Goal: Complete application form: Complete application form

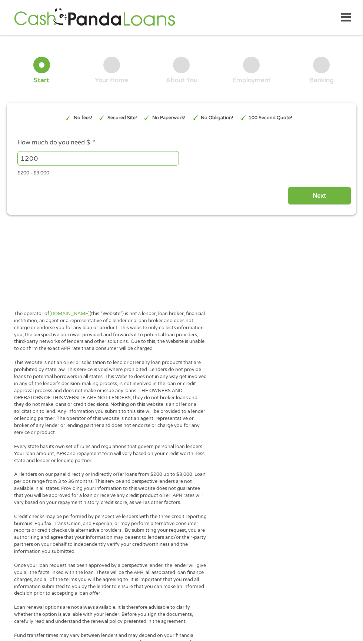
type input "EAIaIQobChMItPje-NrsjwMVuoHCCB1WZATBEAAYASAAEgKK6vD_BwE"
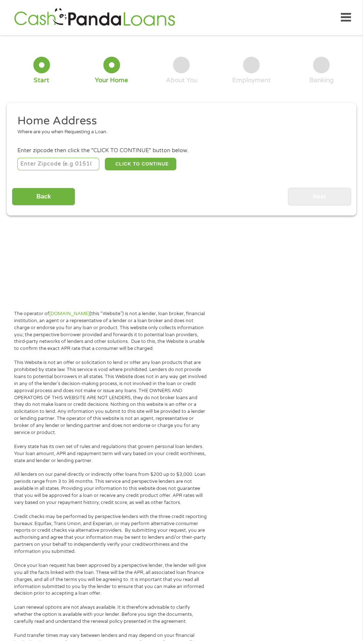
scroll to position [3, 0]
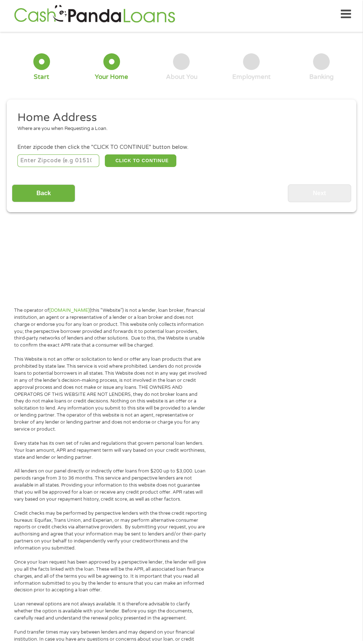
click at [35, 161] on input "number" at bounding box center [58, 160] width 82 height 13
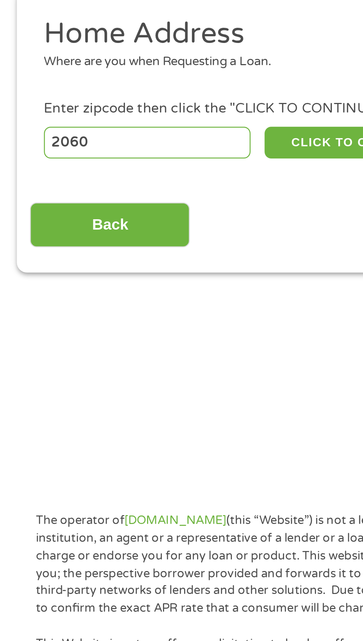
click at [44, 158] on input "2060" at bounding box center [58, 160] width 82 height 13
type input "2"
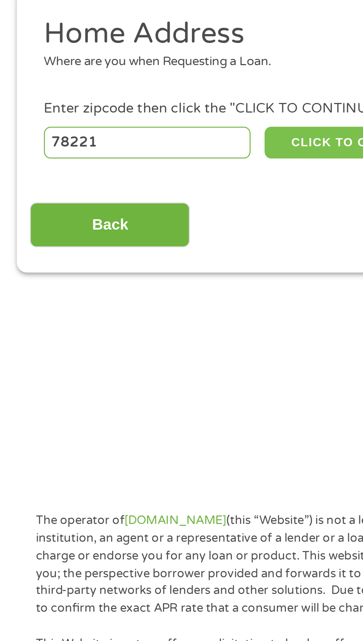
type input "78221"
click at [128, 159] on button "CLICK TO CONTINUE" at bounding box center [140, 160] width 71 height 13
type input "78221"
type input "San Antonio"
select select "[US_STATE]"
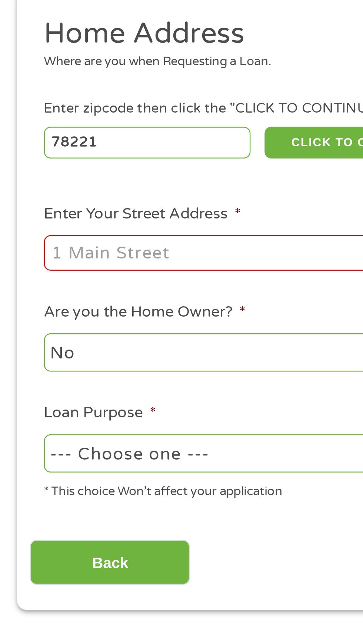
click at [29, 205] on input "Enter Your Street Address *" at bounding box center [96, 204] width 159 height 14
type input "[STREET_ADDRESS][PERSON_NAME]"
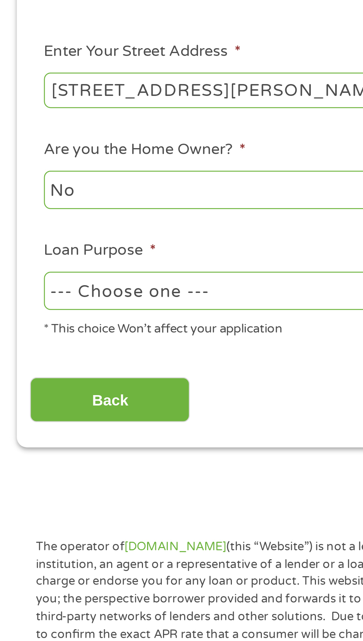
click at [31, 283] on select "--- Choose one --- Pay Bills Debt Consolidation Home Improvement Major Purchase…" at bounding box center [96, 283] width 159 height 15
select select "majorpurchase"
click at [17, 277] on select "--- Choose one --- Pay Bills Debt Consolidation Home Improvement Major Purchase…" at bounding box center [96, 283] width 159 height 15
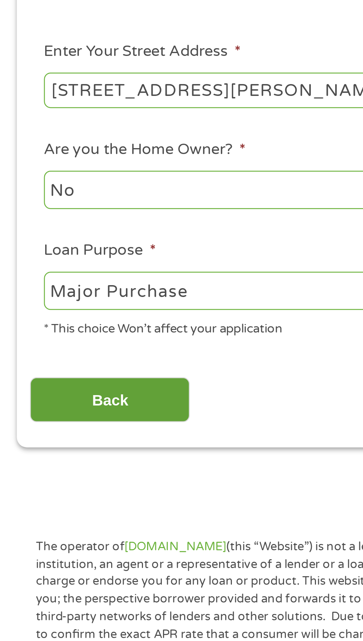
click at [25, 325] on input "Back" at bounding box center [43, 327] width 63 height 18
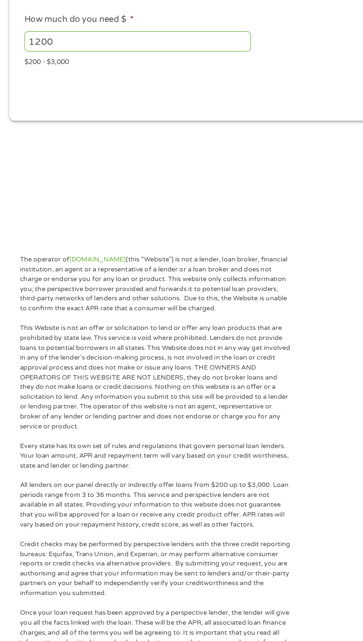
scroll to position [6, 0]
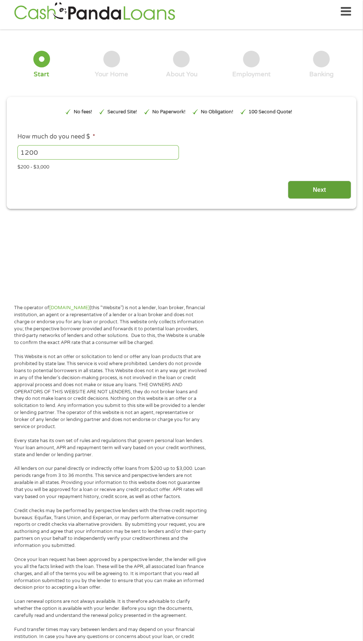
click at [317, 192] on input "Next" at bounding box center [319, 190] width 63 height 18
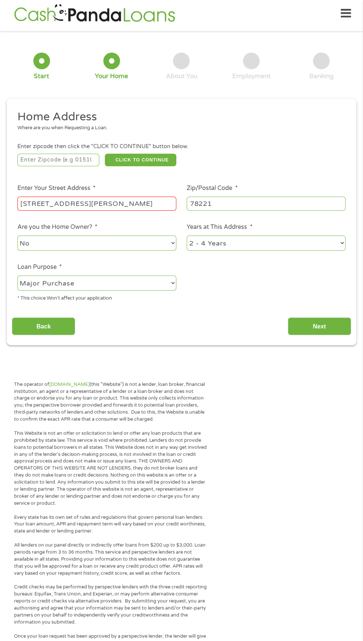
scroll to position [3, 3]
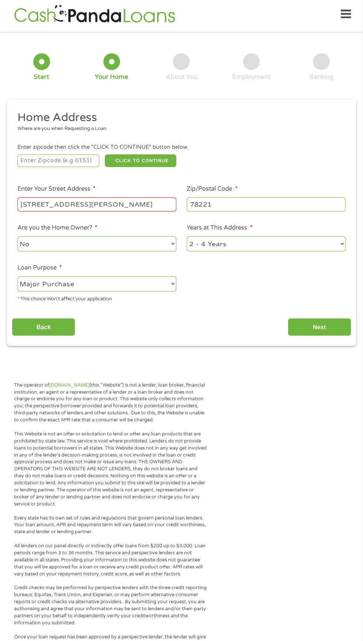
click at [132, 207] on input "[STREET_ADDRESS][PERSON_NAME]" at bounding box center [96, 204] width 159 height 14
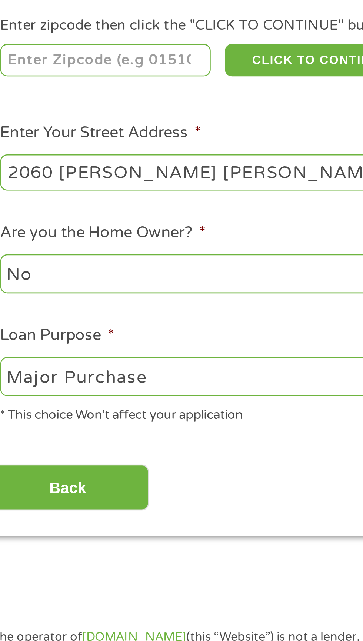
type input "[STREET_ADDRESS][PERSON_NAME]"
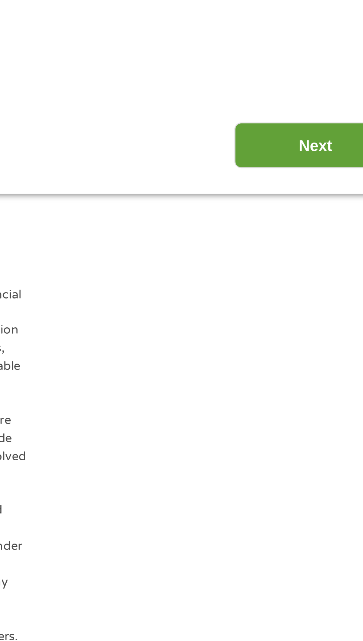
click at [321, 319] on input "Next" at bounding box center [319, 321] width 63 height 18
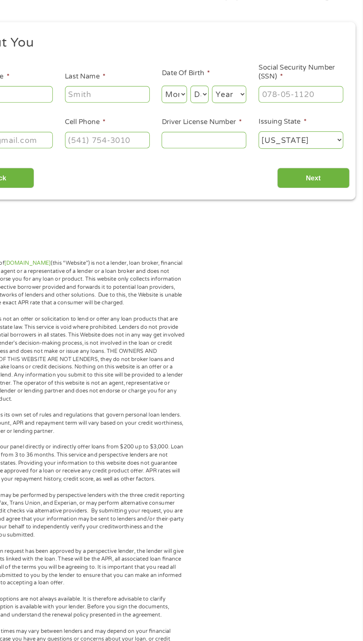
scroll to position [7, 0]
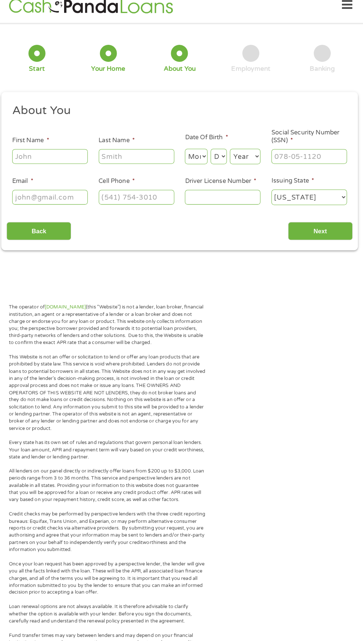
click at [41, 143] on label "First Name *" at bounding box center [35, 143] width 36 height 8
click at [41, 151] on input "First Name *" at bounding box center [54, 158] width 74 height 14
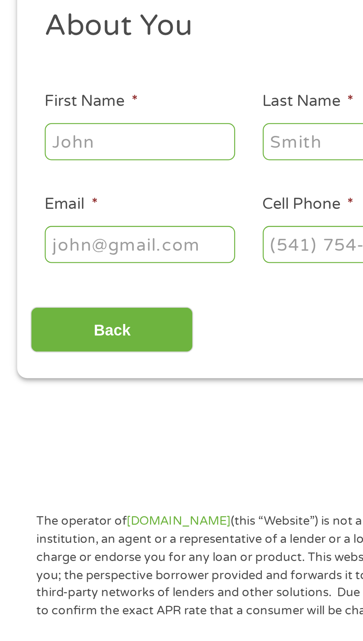
type input "[PERSON_NAME]"
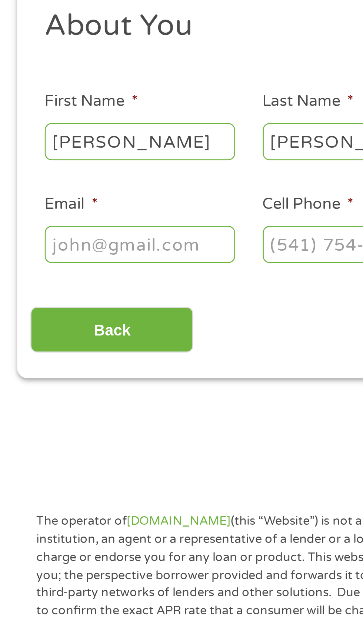
type input "[EMAIL_ADDRESS][DOMAIN_NAME]"
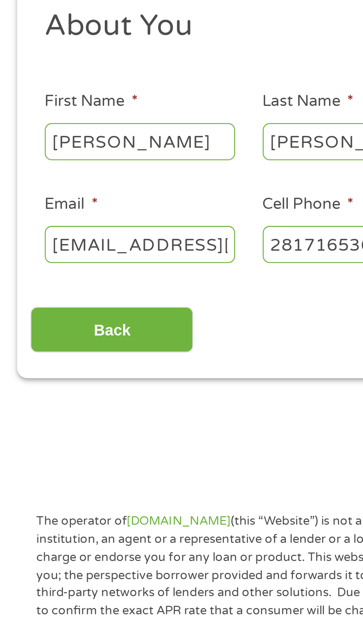
type input "[PHONE_NUMBER]"
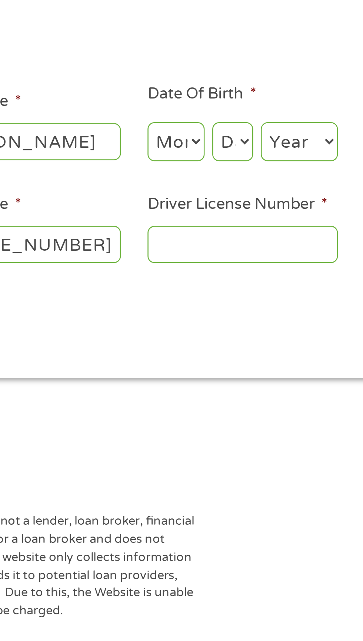
click at [195, 161] on select "Month 1 2 3 4 5 6 7 8 9 10 11 12" at bounding box center [198, 158] width 22 height 15
select select "4"
click at [187, 151] on select "Month 1 2 3 4 5 6 7 8 9 10 11 12" at bounding box center [198, 158] width 22 height 15
click at [224, 153] on select "Day 1 2 3 4 5 6 7 8 9 10 11 12 13 14 15 16 17 18 19 20 21 22 23 24 25 26 27 28 …" at bounding box center [220, 158] width 16 height 15
select select "11"
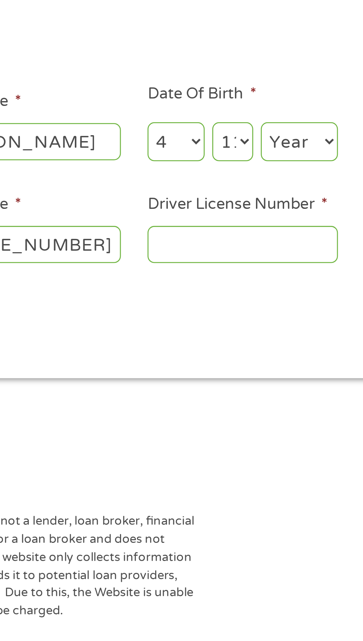
click at [212, 151] on select "Day 1 2 3 4 5 6 7 8 9 10 11 12 13 14 15 16 17 18 19 20 21 22 23 24 25 26 27 28 …" at bounding box center [220, 158] width 16 height 15
click at [242, 162] on select "Year [DATE] 2006 2005 2004 2003 2002 2001 2000 1999 1998 1997 1996 1995 1994 19…" at bounding box center [246, 158] width 30 height 15
select select "1971"
click at [231, 151] on select "Year [DATE] 2006 2005 2004 2003 2002 2001 2000 1999 1998 1997 1996 1995 1994 19…" at bounding box center [246, 158] width 30 height 15
click at [203, 197] on input "Driver License Number *" at bounding box center [224, 198] width 74 height 14
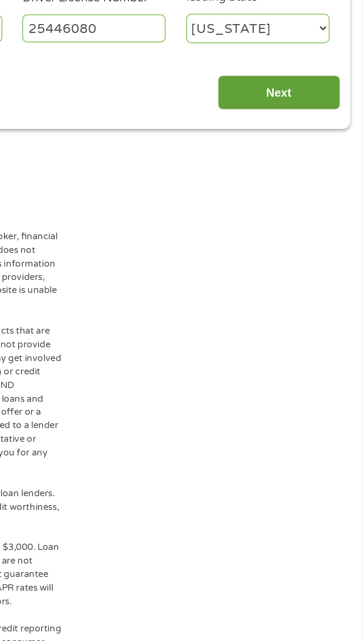
type input "25446080"
click at [309, 231] on input "Next" at bounding box center [319, 232] width 63 height 18
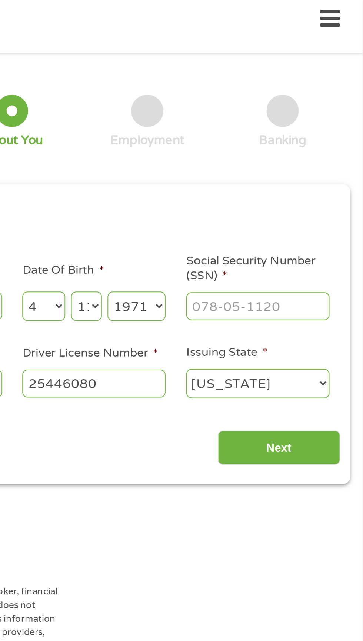
click at [285, 161] on input "Social Security Number (SSN) *" at bounding box center [308, 158] width 74 height 14
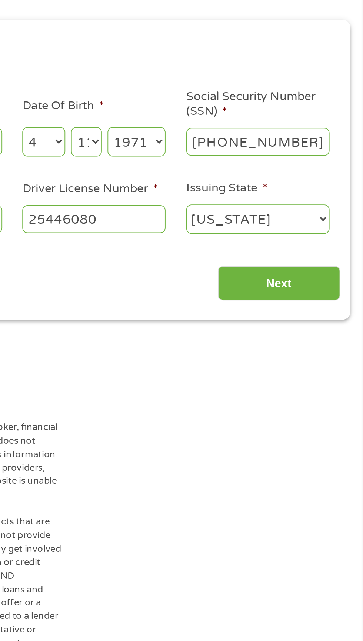
type input "460-61-0650"
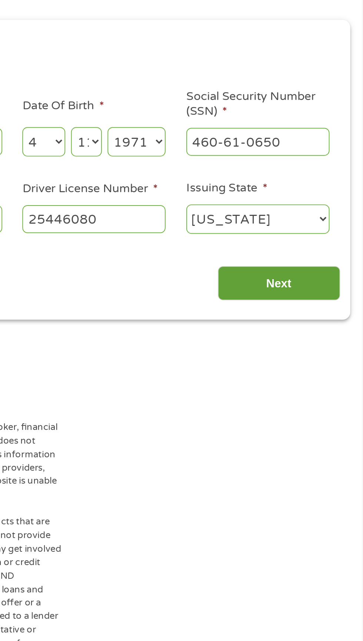
click at [308, 224] on input "Next" at bounding box center [319, 232] width 63 height 18
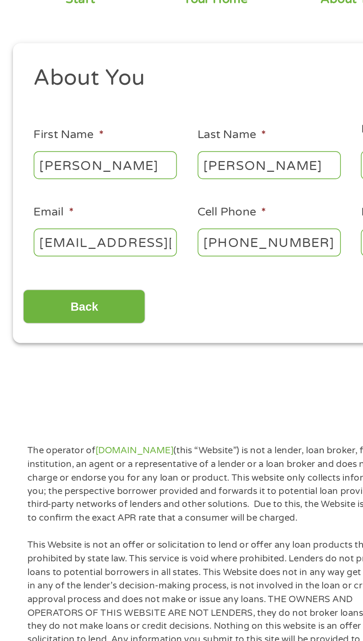
scroll to position [4, 0]
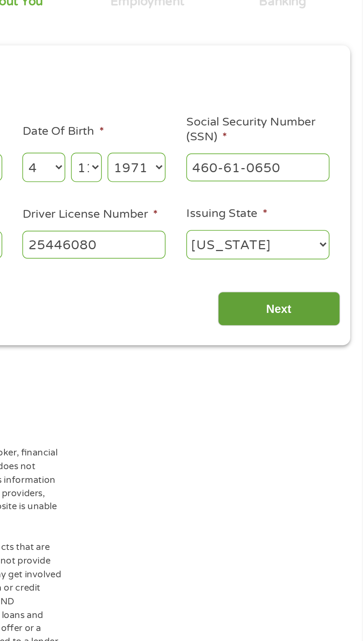
click at [317, 232] on input "Next" at bounding box center [319, 235] width 63 height 18
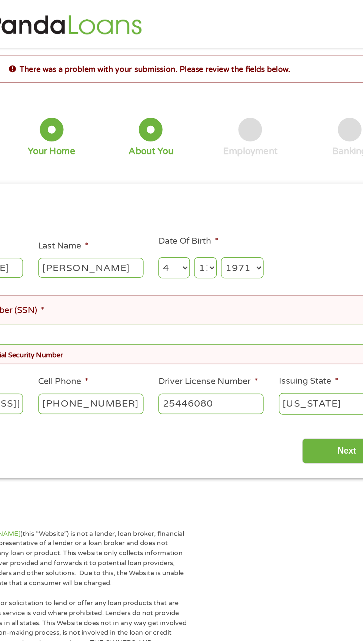
scroll to position [1, 0]
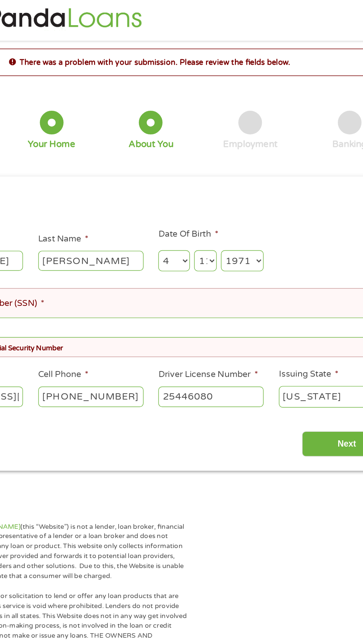
click at [99, 217] on label "Social Security Number (SSN) *" at bounding box center [61, 219] width 89 height 8
click at [99, 228] on input "Social Security Number (SSN) *" at bounding box center [181, 235] width 328 height 14
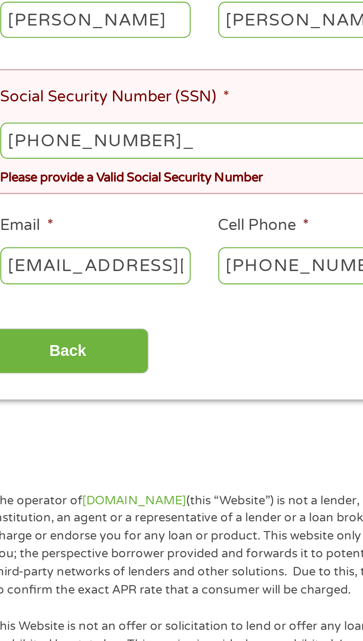
type input "460-61-0650"
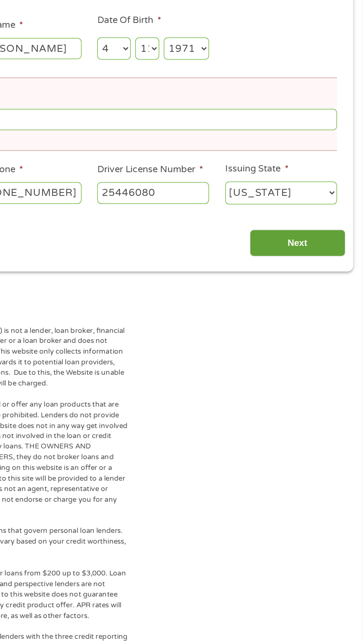
click at [305, 325] on input "Next" at bounding box center [319, 317] width 63 height 18
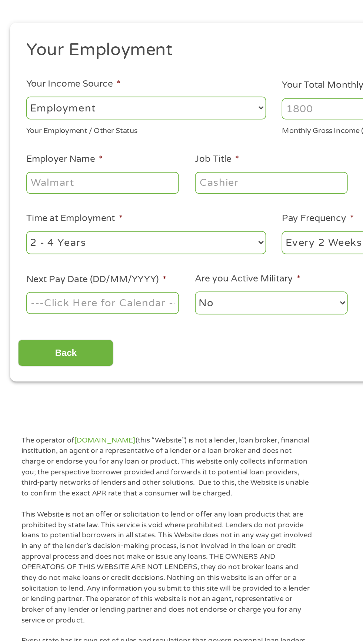
scroll to position [3, 0]
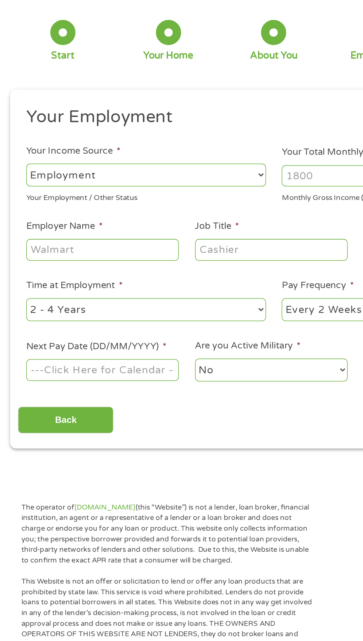
click at [37, 155] on select "--- Choose one --- Employment [DEMOGRAPHIC_DATA] Benefits" at bounding box center [96, 155] width 159 height 15
select select "benefits"
click at [17, 148] on select "--- Choose one --- Employment [DEMOGRAPHIC_DATA] Benefits" at bounding box center [96, 155] width 159 height 15
type input "Other"
type input "[PHONE_NUMBER]"
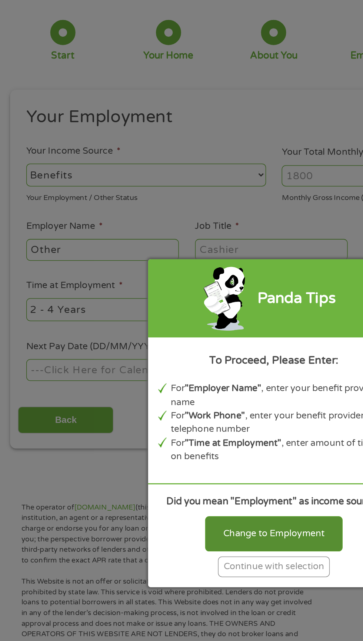
click at [159, 393] on div "Change to Employment" at bounding box center [181, 393] width 91 height 23
select select "fullTime"
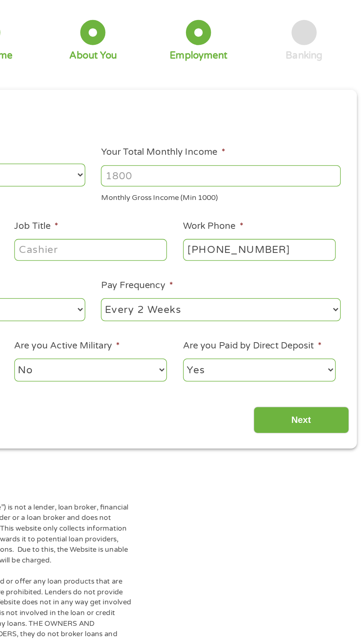
click at [205, 154] on input "Your Total Monthly Income *" at bounding box center [266, 157] width 159 height 14
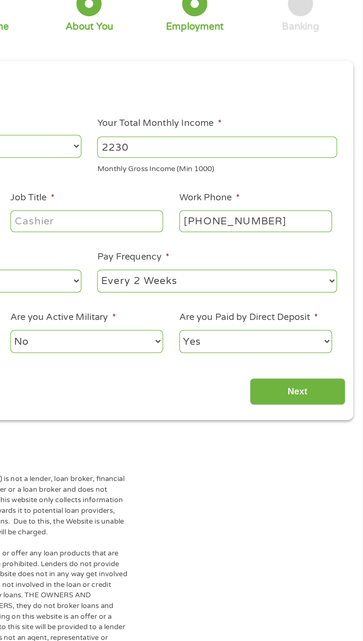
type input "2230"
click at [146, 204] on input "Job Title *" at bounding box center [179, 205] width 101 height 14
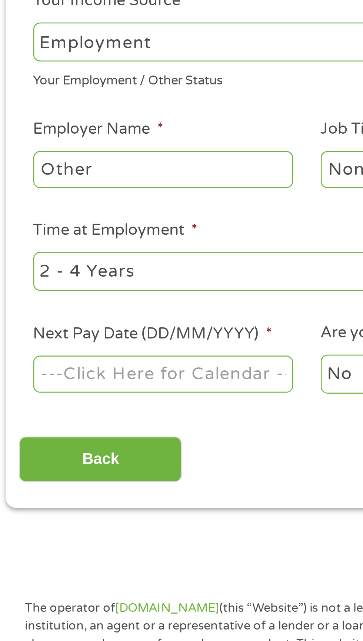
type input "None"
click at [27, 204] on input "Other" at bounding box center [67, 205] width 101 height 14
click at [57, 204] on input "Other" at bounding box center [67, 205] width 101 height 14
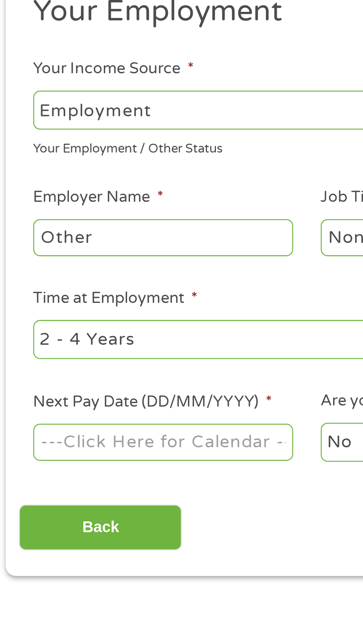
click at [26, 154] on select "--- Choose one --- Employment [DEMOGRAPHIC_DATA] Benefits" at bounding box center [96, 155] width 159 height 15
click at [17, 148] on select "--- Choose one --- Employment [DEMOGRAPHIC_DATA] Benefits" at bounding box center [96, 155] width 159 height 15
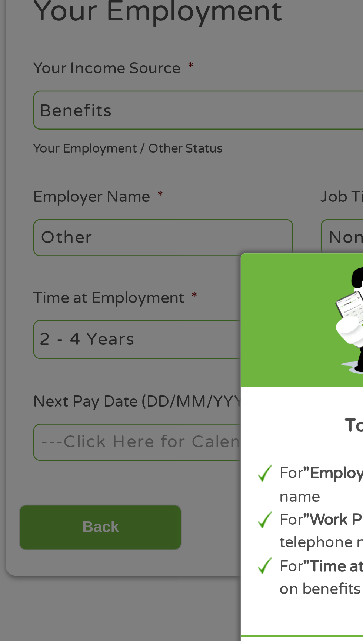
click at [37, 155] on div "Panda Tips To Proceed, Please Enter: For "Employer Name" , enter your benefit p…" at bounding box center [181, 320] width 363 height 641
click at [61, 154] on div "Panda Tips To Proceed, Please Enter: For "Employer Name" , enter your benefit p…" at bounding box center [181, 320] width 363 height 641
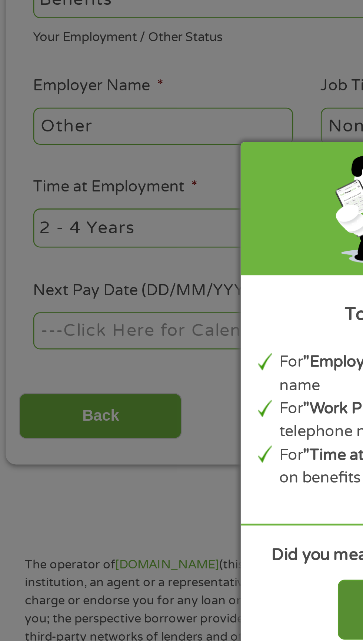
click at [137, 405] on div "Change to Employment" at bounding box center [181, 393] width 91 height 23
select select "fullTime"
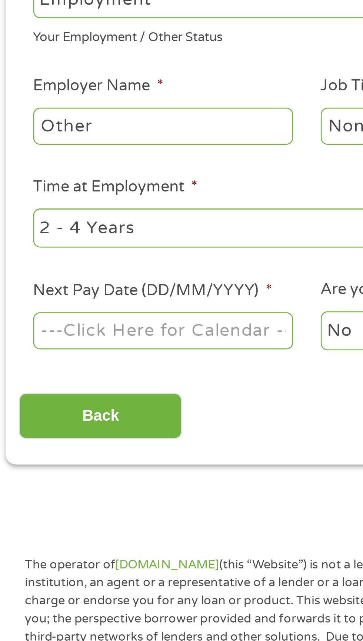
click at [39, 203] on input "Other" at bounding box center [67, 205] width 101 height 14
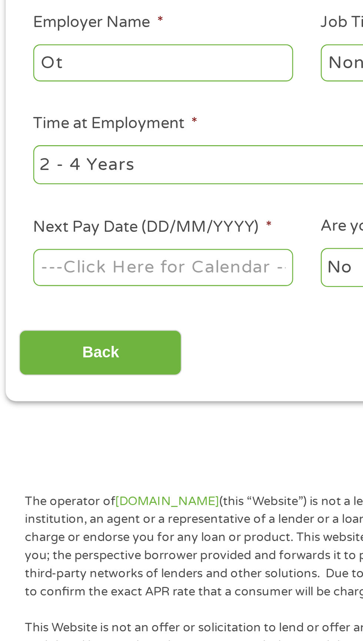
type input "O"
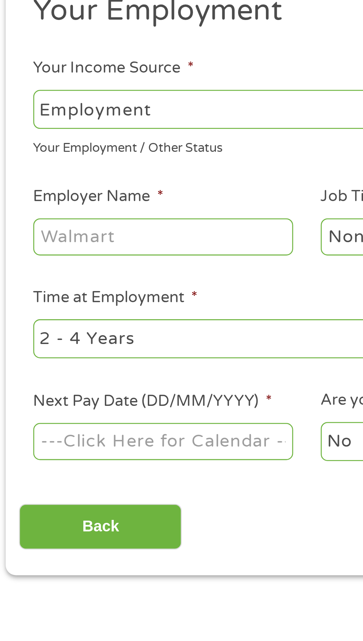
click at [29, 203] on input "Employer Name *" at bounding box center [67, 205] width 101 height 14
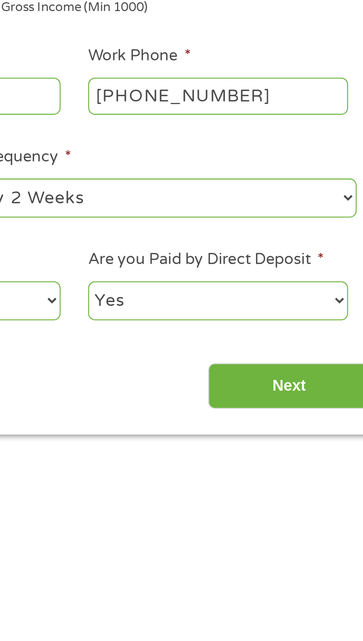
type input "Social security"
click at [303, 208] on input "[PHONE_NUMBER]" at bounding box center [291, 205] width 101 height 14
type input "[PHONE_NUMBER]"
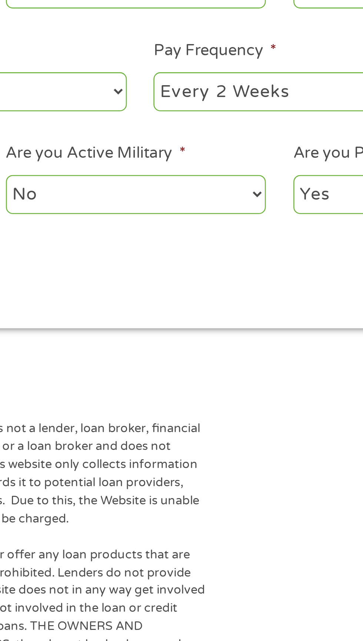
click at [205, 245] on select "--- Choose one --- Every 2 Weeks Every Week Monthly Semi-Monthly" at bounding box center [266, 245] width 159 height 15
select select "monthly"
click at [187, 238] on select "--- Choose one --- Every 2 Weeks Every Week Monthly Semi-Monthly" at bounding box center [266, 245] width 159 height 15
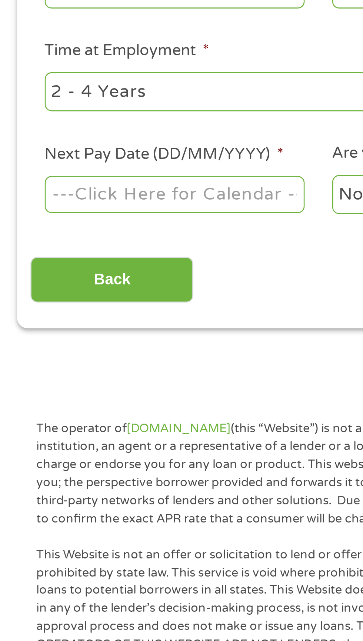
click at [24, 244] on select "--- Choose one --- 1 Year or less 1 - 2 Years 2 - 4 Years Over 4 Years" at bounding box center [96, 245] width 159 height 15
select select "60months"
click at [17, 238] on select "--- Choose one --- 1 Year or less 1 - 2 Years 2 - 4 Years Over 4 Years" at bounding box center [96, 245] width 159 height 15
click at [29, 284] on body "Home Get Loan Offer How it works FAQs Blog Cash Loans Quick Loans Online Loans …" at bounding box center [181, 561] width 363 height 1128
click at [44, 286] on input "Next Pay Date (DD/MM/YYYY) *" at bounding box center [67, 285] width 101 height 14
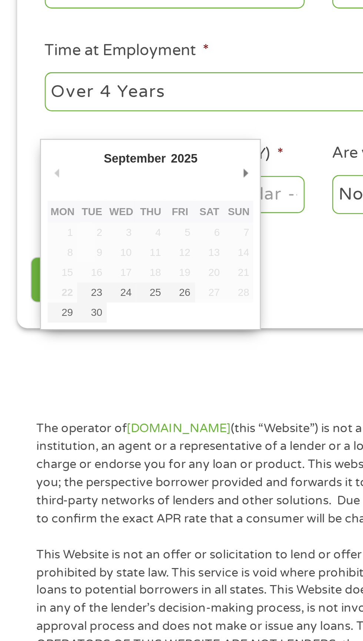
type input "[DATE]"
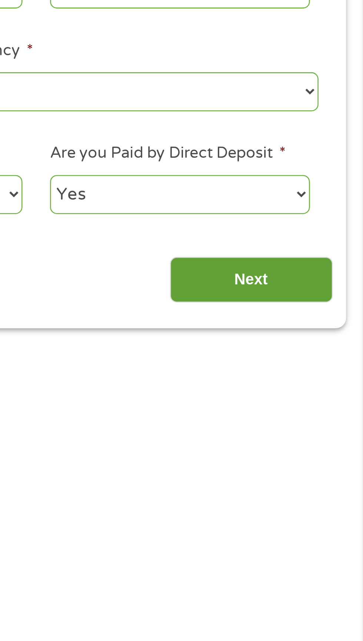
click at [309, 318] on input "Next" at bounding box center [319, 318] width 63 height 18
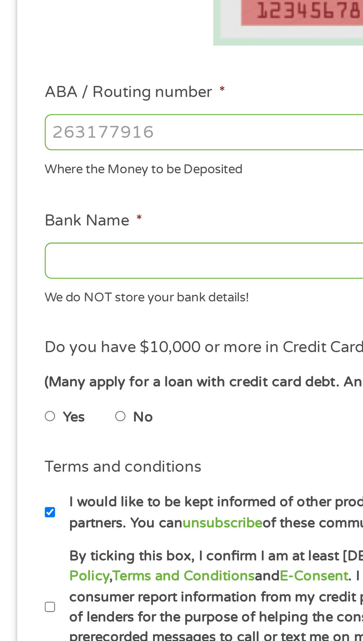
click at [27, 312] on input "Bank Name *" at bounding box center [96, 311] width 159 height 14
type input "[PERSON_NAME] bank"
click at [28, 258] on input "ABA / Routing number *" at bounding box center [96, 261] width 159 height 14
click at [24, 264] on input "ABA / Routing number *" at bounding box center [96, 261] width 159 height 14
type input "041215663"
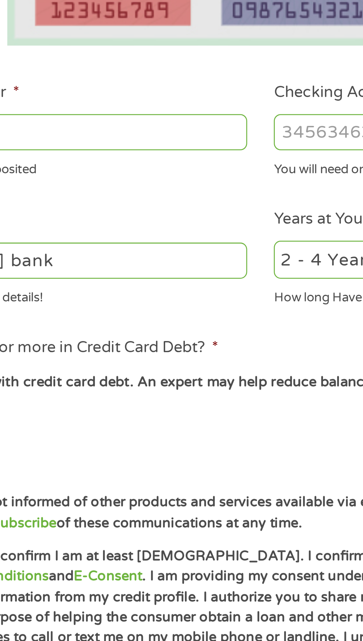
type input "[PERSON_NAME] BANK"
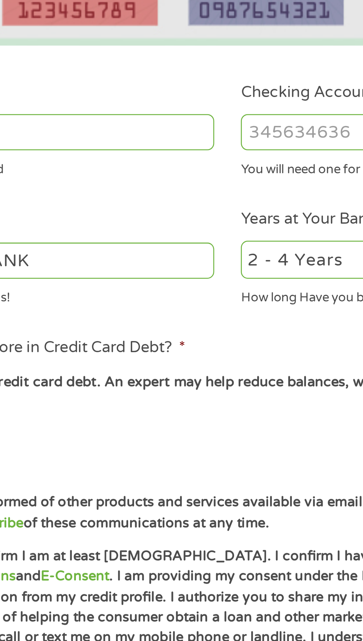
type input "041215663"
click at [199, 259] on input "Checking Account Number *" at bounding box center [266, 261] width 159 height 14
click at [199, 260] on input "Checking Account Number *" at bounding box center [266, 261] width 159 height 14
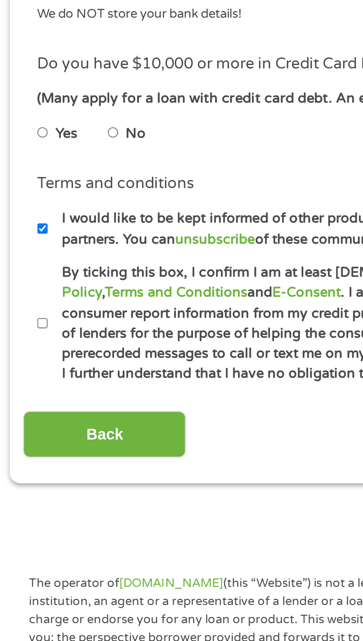
type input "2717457647367"
click at [21, 371] on input "Yes" at bounding box center [19, 372] width 4 height 12
radio input "true"
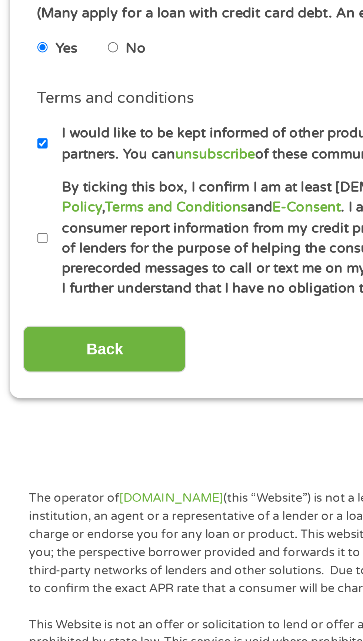
click at [20, 443] on input "By ticking this box, I confirm I am at least [DEMOGRAPHIC_DATA]. I confirm I ha…" at bounding box center [19, 446] width 4 height 12
checkbox input "true"
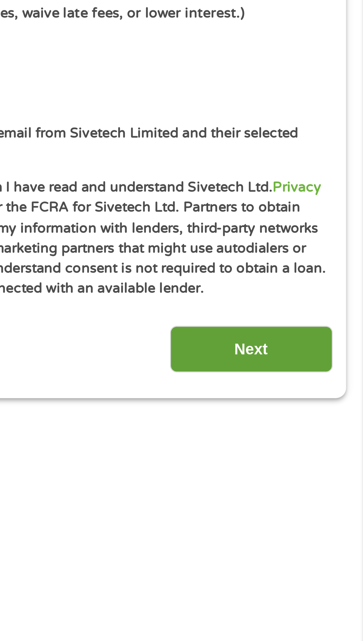
click at [306, 482] on input "Next" at bounding box center [319, 489] width 63 height 18
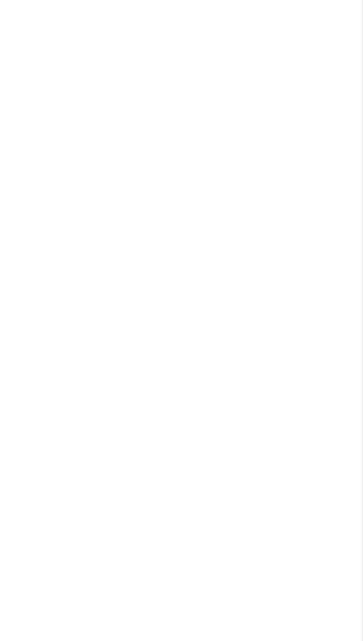
scroll to position [3, 3]
